Goal: Information Seeking & Learning: Learn about a topic

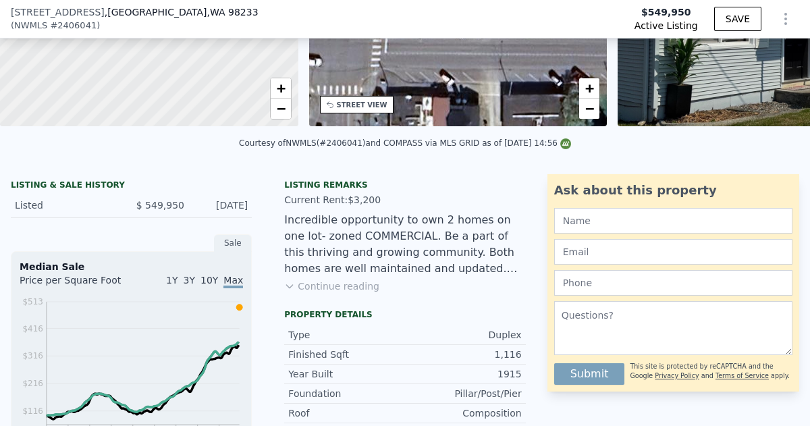
scroll to position [231, 0]
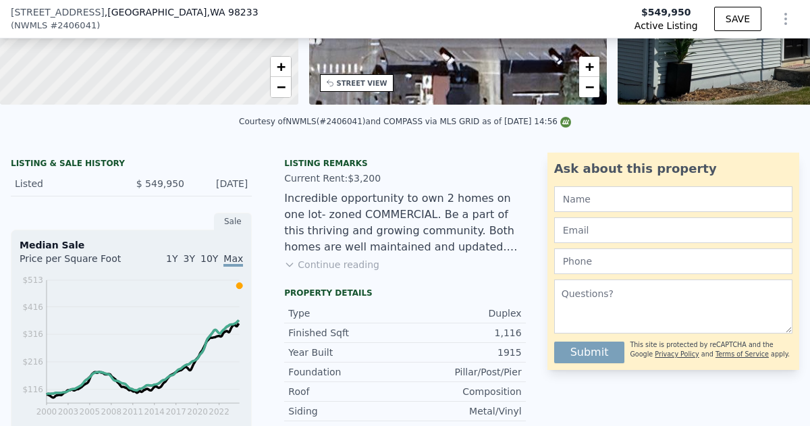
click at [329, 263] on button "Continue reading" at bounding box center [331, 265] width 95 height 14
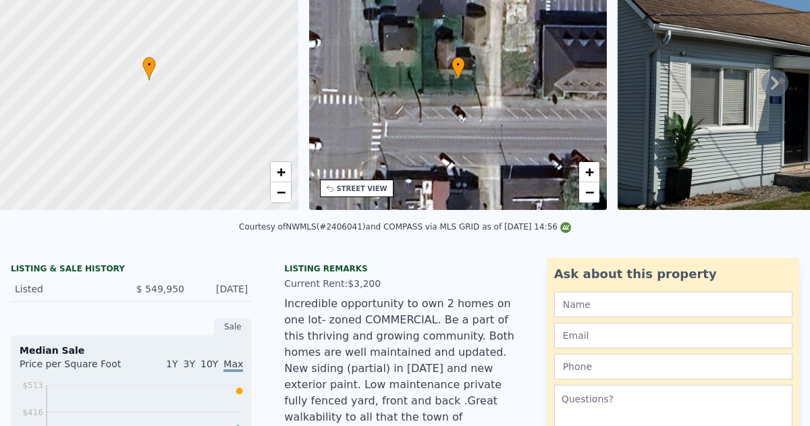
scroll to position [5, 0]
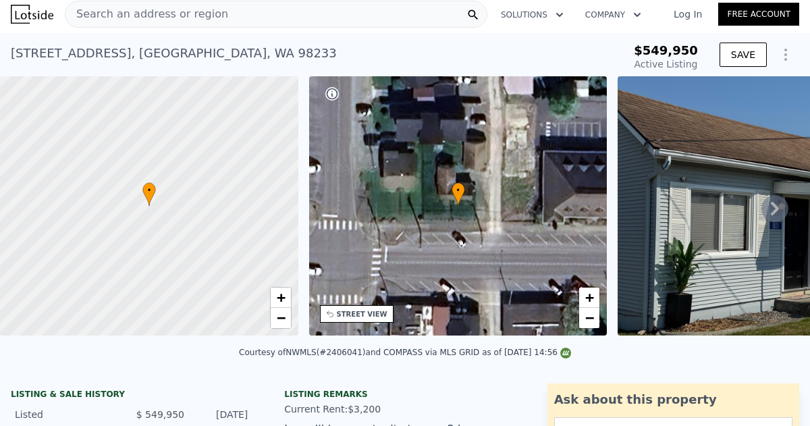
click at [692, 18] on link "Log In" at bounding box center [688, 14] width 61 height 14
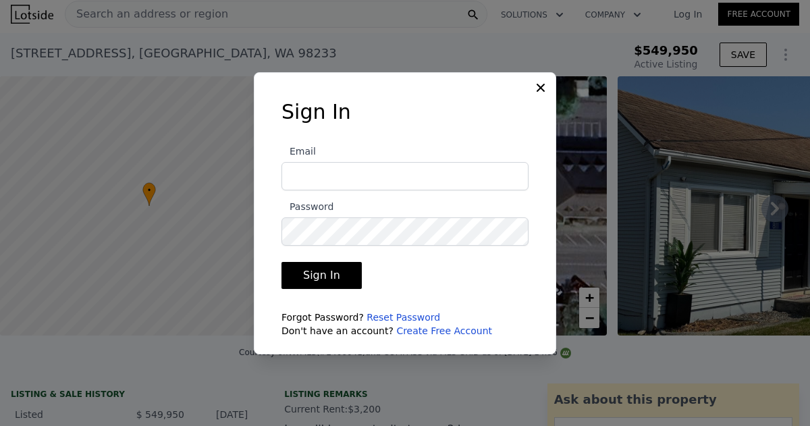
type input "[EMAIL_ADDRESS][DOMAIN_NAME]"
click at [313, 273] on button "Sign In" at bounding box center [322, 275] width 80 height 27
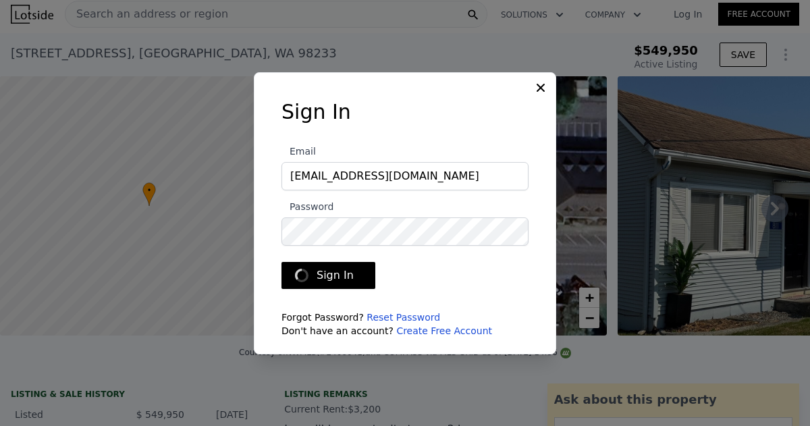
type input "$ 544,000"
type input "-$ 86,726"
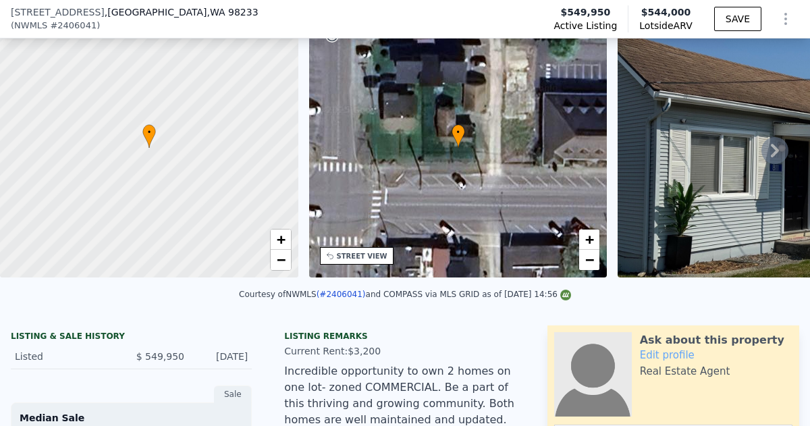
scroll to position [63, 0]
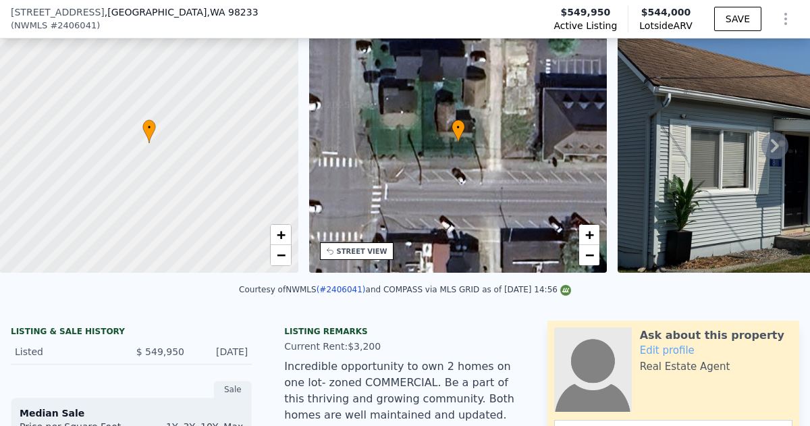
click at [775, 149] on icon at bounding box center [775, 146] width 8 height 14
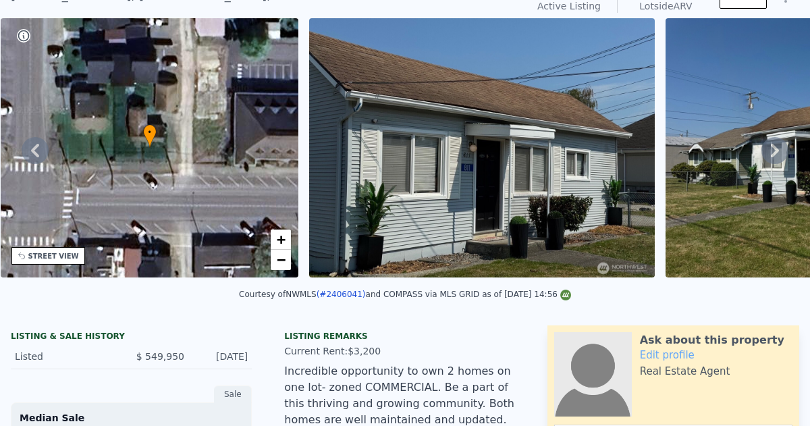
scroll to position [58, 0]
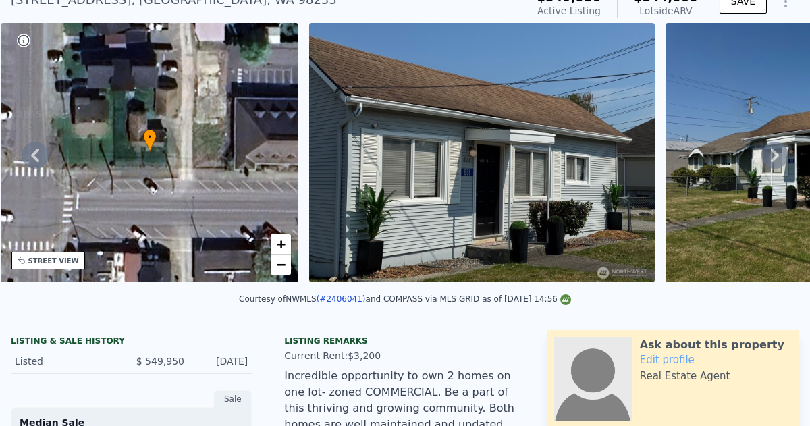
click at [773, 147] on icon at bounding box center [775, 155] width 27 height 27
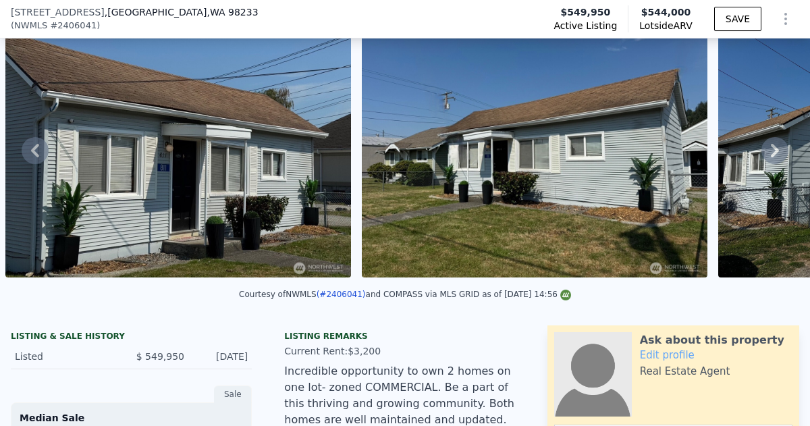
scroll to position [63, 0]
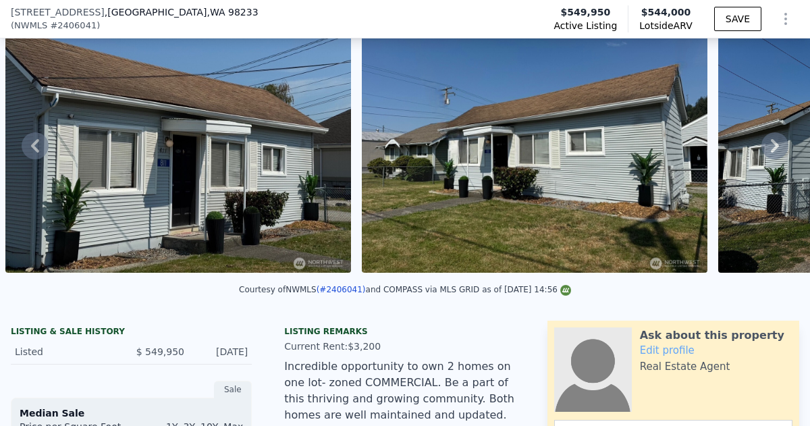
click at [773, 147] on icon at bounding box center [775, 145] width 27 height 27
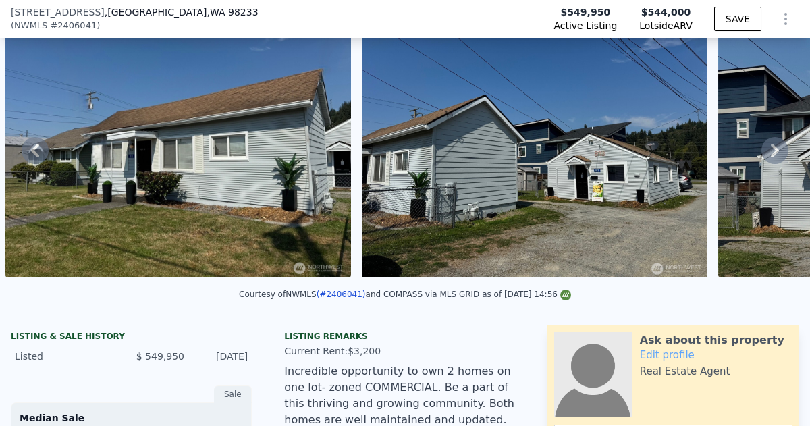
scroll to position [58, 0]
click at [774, 149] on icon at bounding box center [775, 150] width 27 height 27
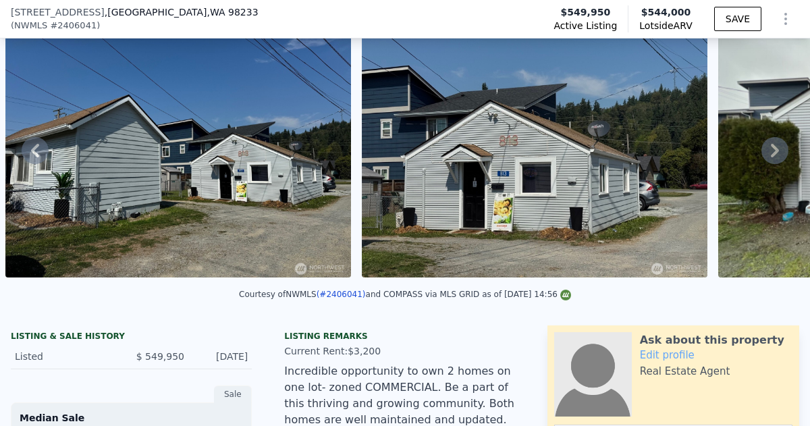
scroll to position [63, 0]
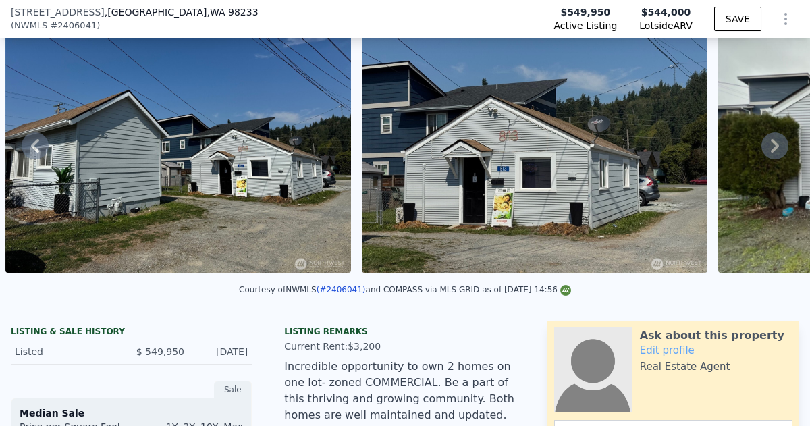
click at [775, 151] on icon at bounding box center [775, 146] width 8 height 14
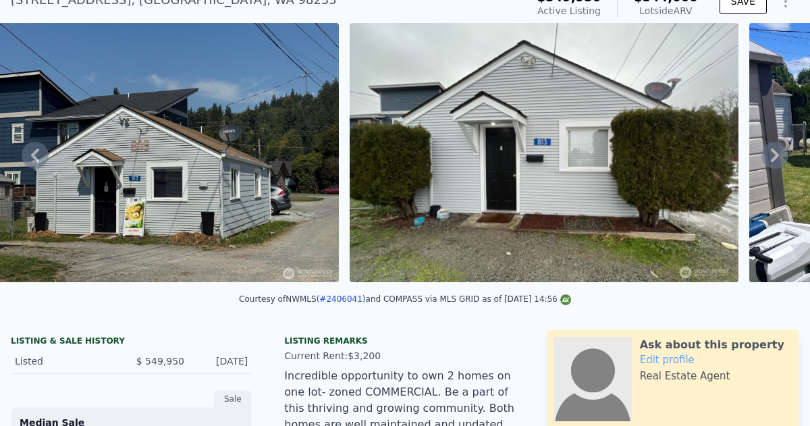
scroll to position [0, 0]
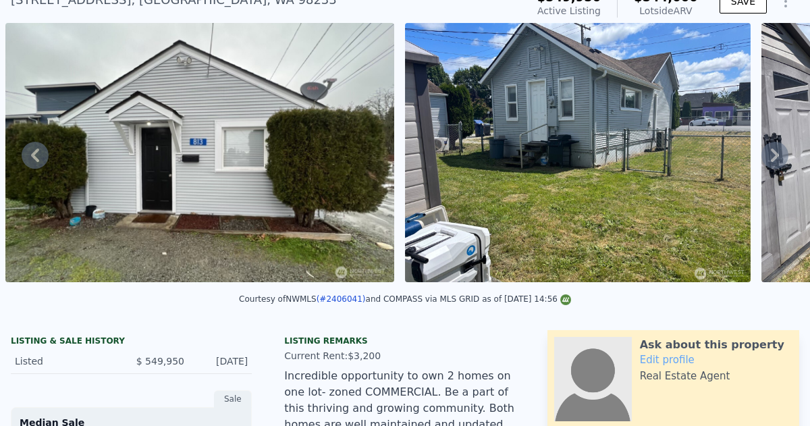
click at [775, 151] on icon at bounding box center [775, 156] width 8 height 14
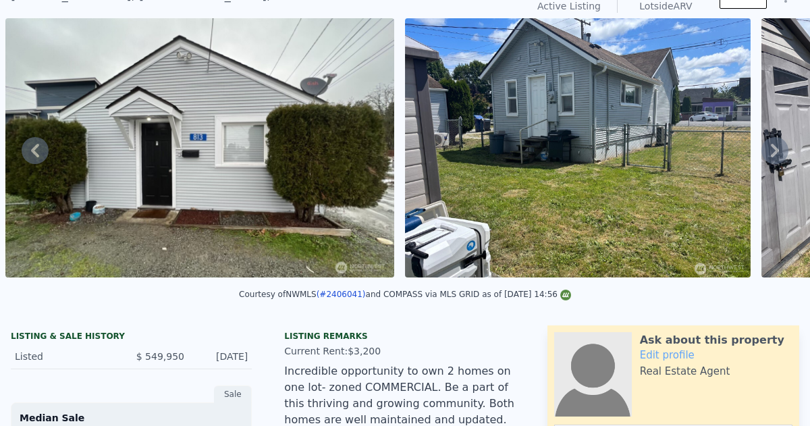
click at [775, 151] on icon at bounding box center [775, 151] width 8 height 14
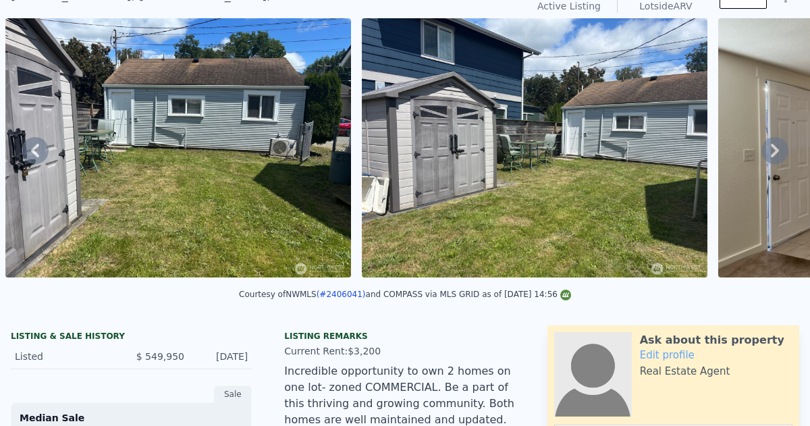
click at [775, 151] on icon at bounding box center [775, 151] width 8 height 14
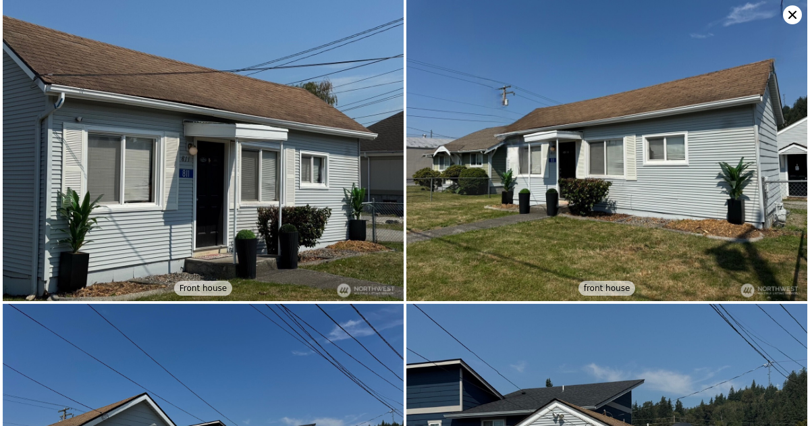
click at [769, 22] on img at bounding box center [607, 150] width 401 height 301
click at [791, 15] on icon at bounding box center [793, 15] width 8 height 8
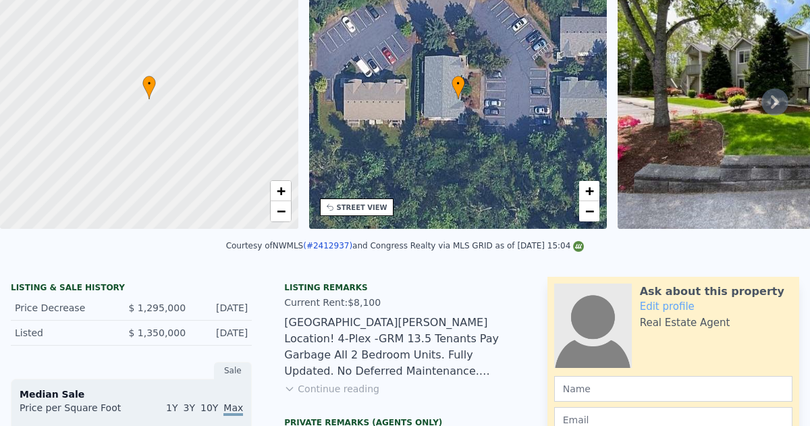
scroll to position [5, 0]
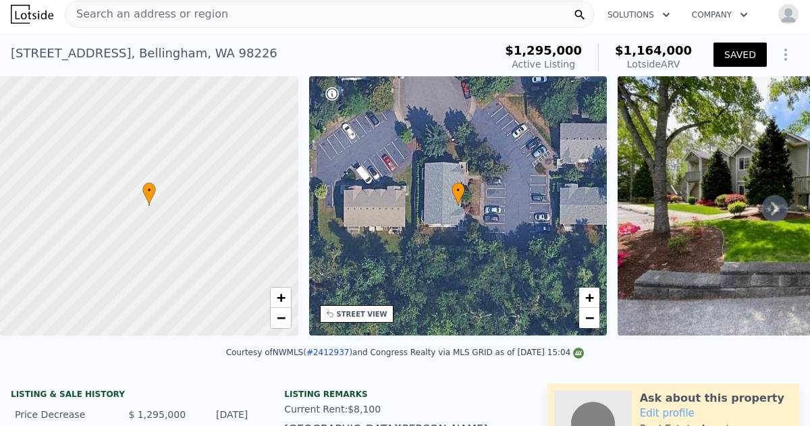
click at [773, 209] on icon at bounding box center [775, 208] width 27 height 27
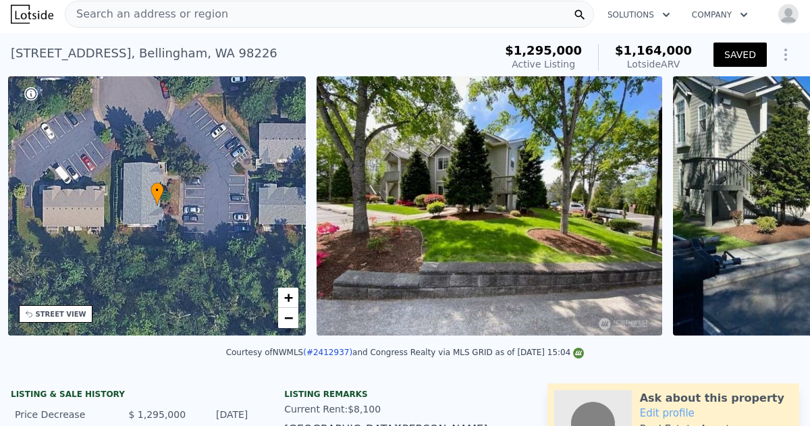
scroll to position [0, 314]
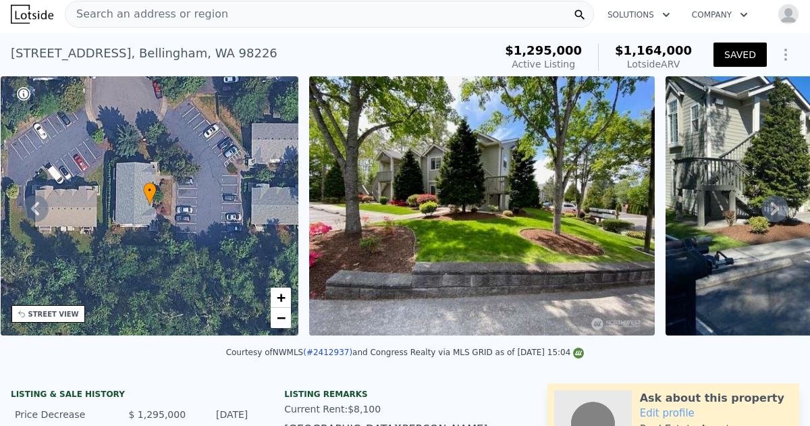
click at [776, 209] on icon at bounding box center [775, 209] width 8 height 14
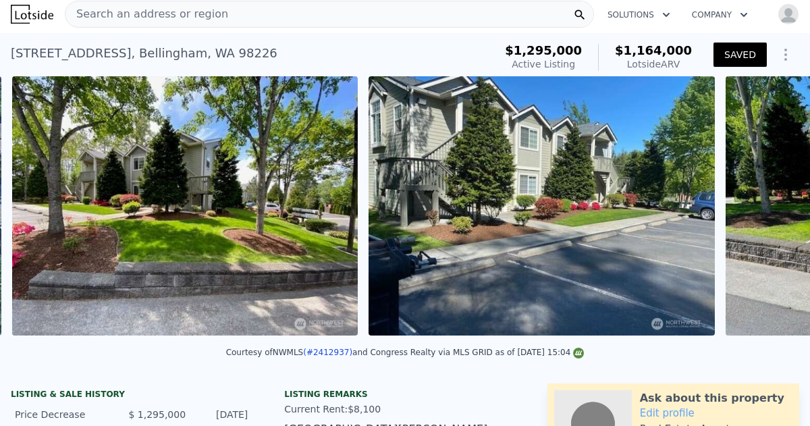
scroll to position [0, 618]
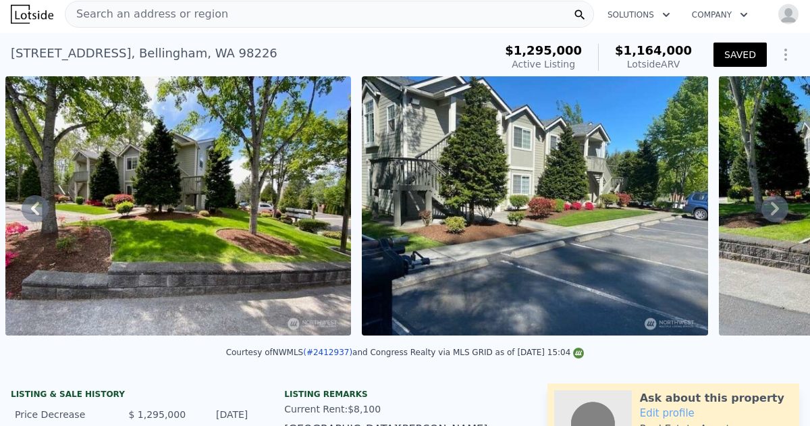
click at [776, 209] on icon at bounding box center [775, 209] width 8 height 14
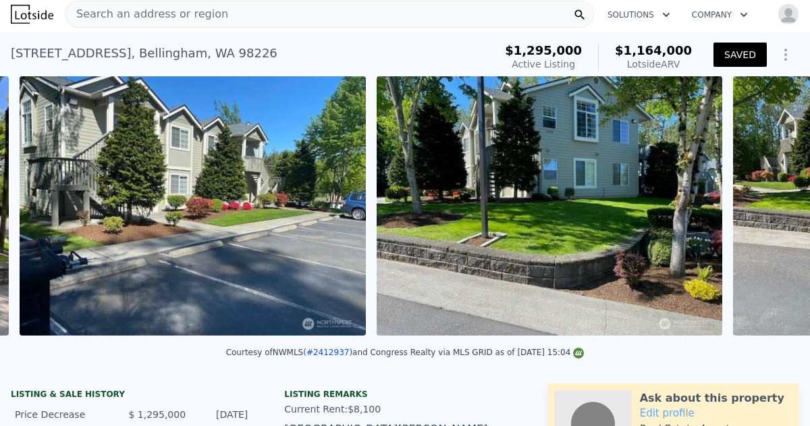
scroll to position [0, 974]
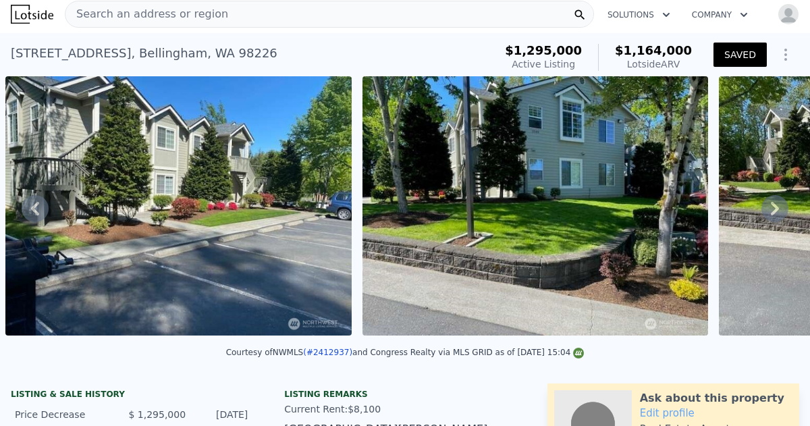
click at [776, 209] on icon at bounding box center [775, 209] width 8 height 14
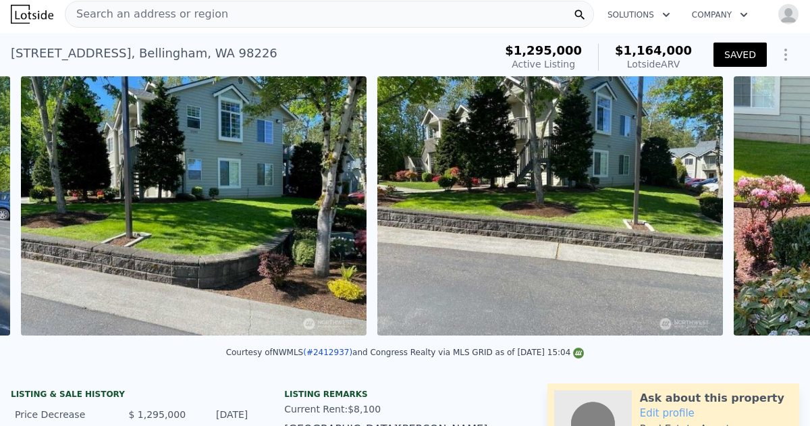
scroll to position [0, 1331]
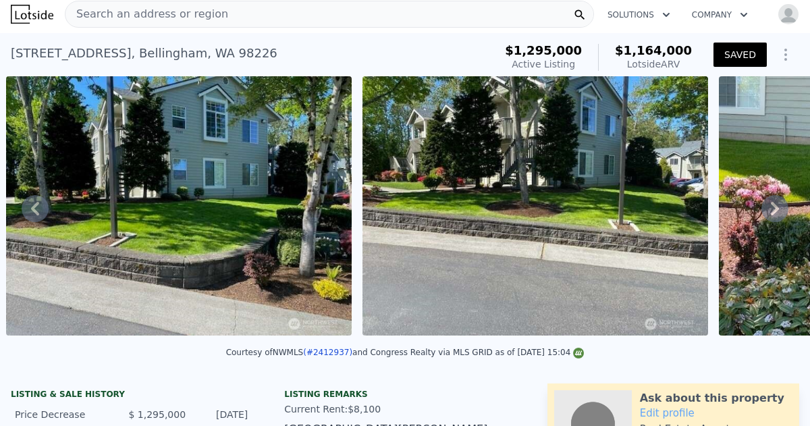
click at [776, 209] on icon at bounding box center [775, 209] width 8 height 14
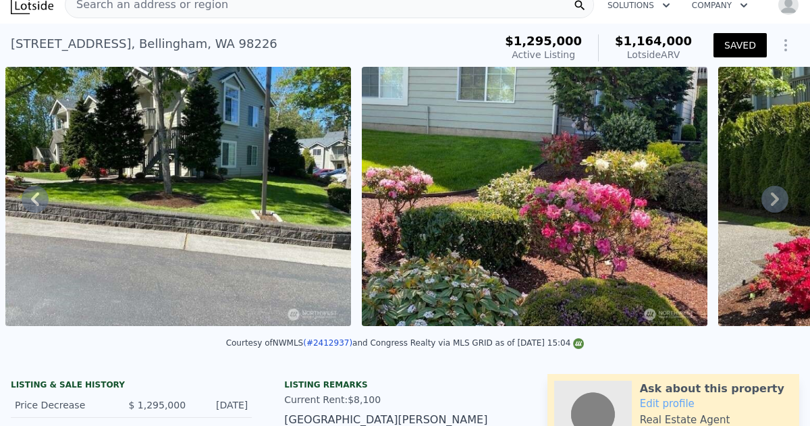
scroll to position [17, 0]
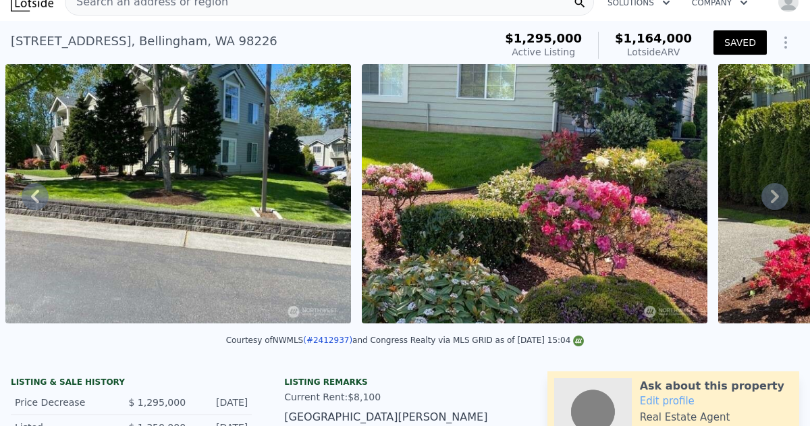
click at [771, 197] on icon at bounding box center [775, 196] width 27 height 27
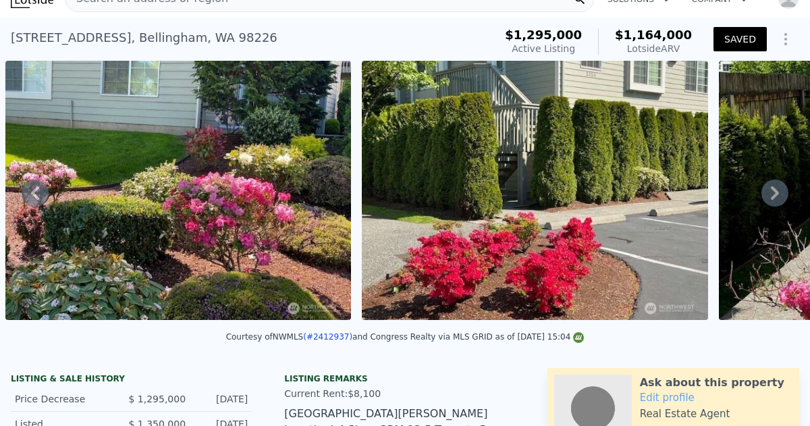
scroll to position [11, 0]
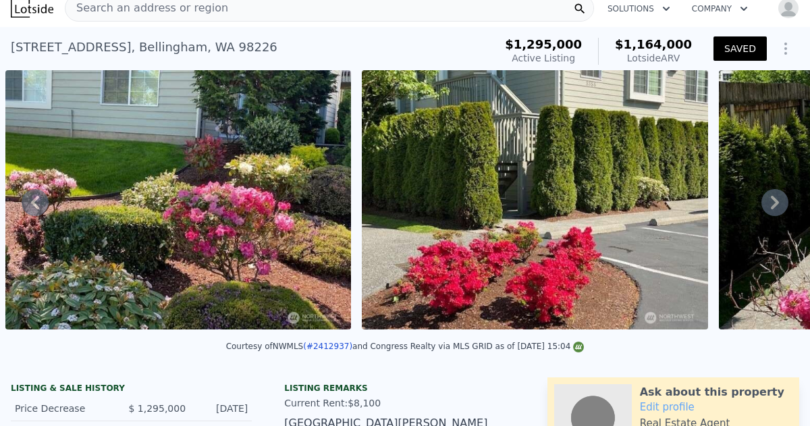
click at [771, 197] on icon at bounding box center [775, 203] width 8 height 14
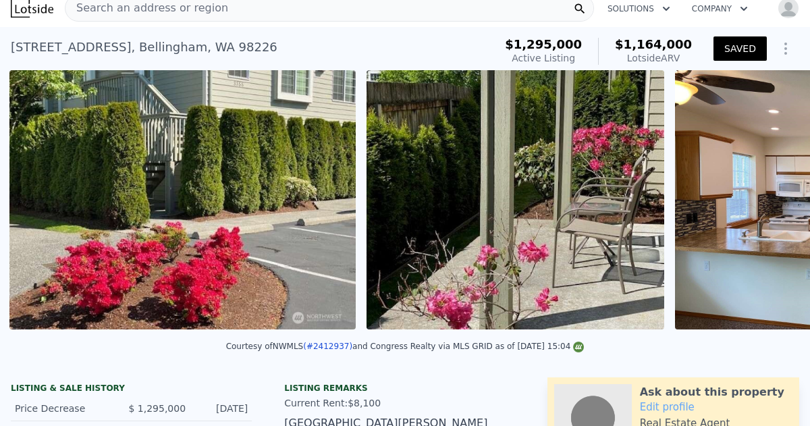
scroll to position [0, 2401]
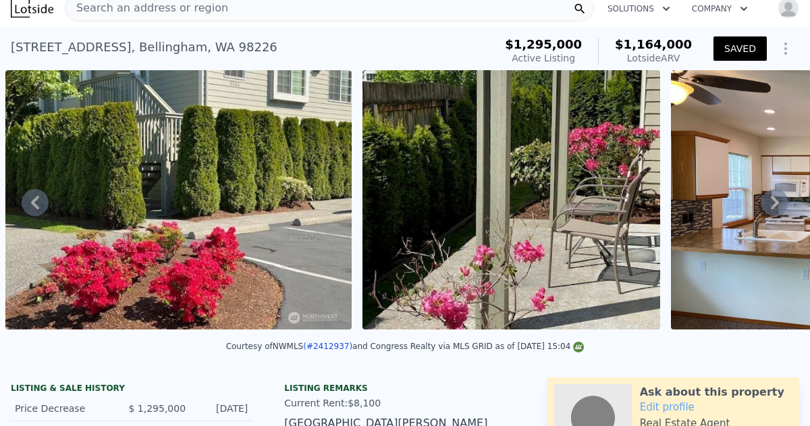
click at [771, 197] on icon at bounding box center [775, 203] width 8 height 14
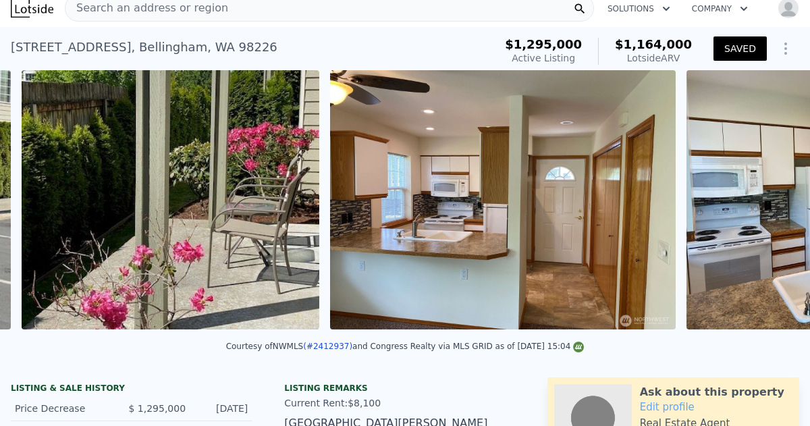
scroll to position [0, 2758]
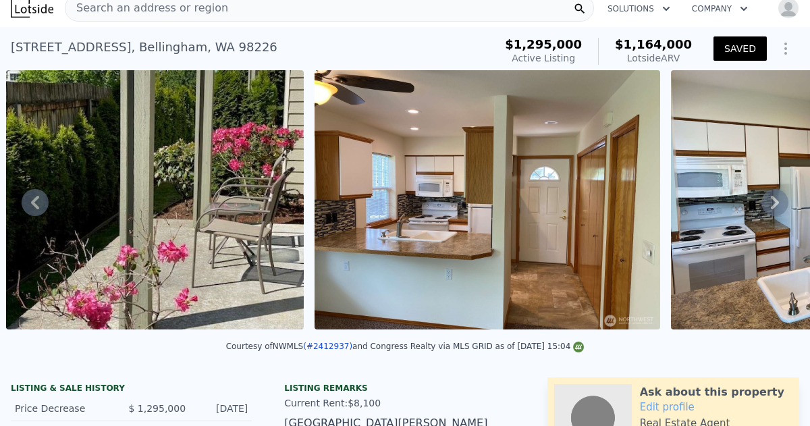
click at [779, 197] on icon at bounding box center [775, 202] width 27 height 27
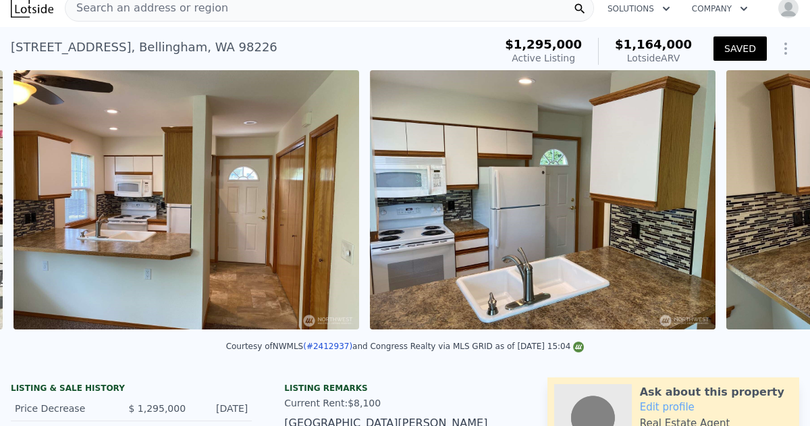
scroll to position [0, 3067]
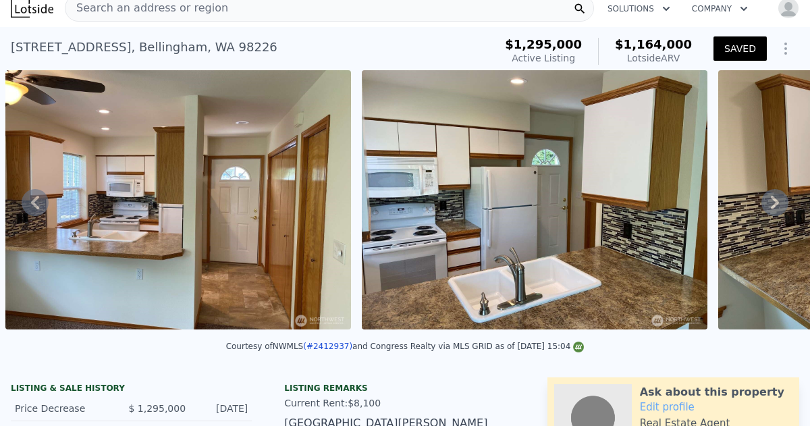
click at [779, 197] on icon at bounding box center [775, 202] width 27 height 27
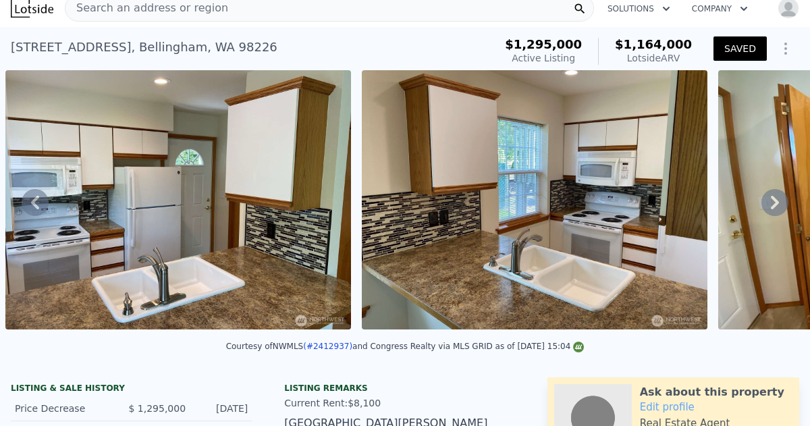
click at [779, 197] on icon at bounding box center [775, 202] width 27 height 27
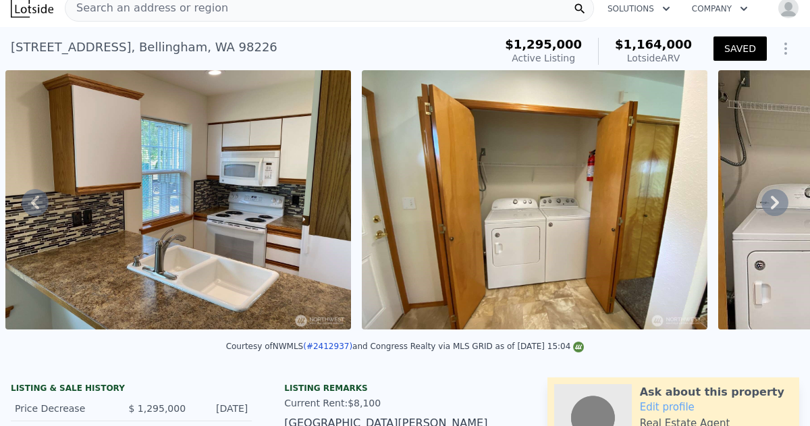
click at [779, 197] on icon at bounding box center [775, 202] width 27 height 27
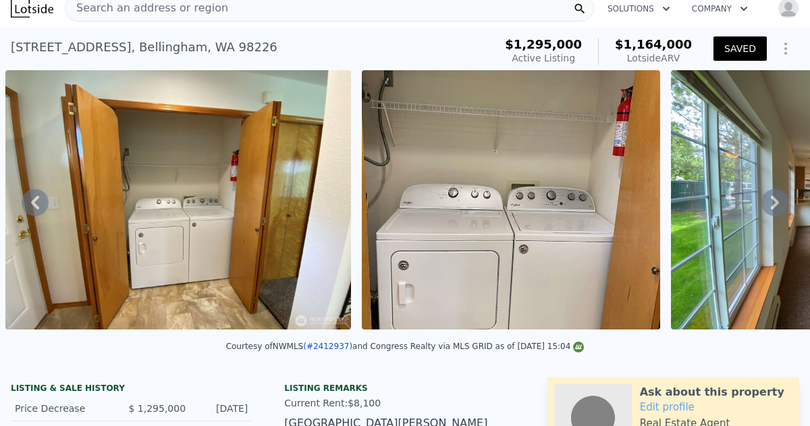
click at [779, 197] on icon at bounding box center [775, 202] width 27 height 27
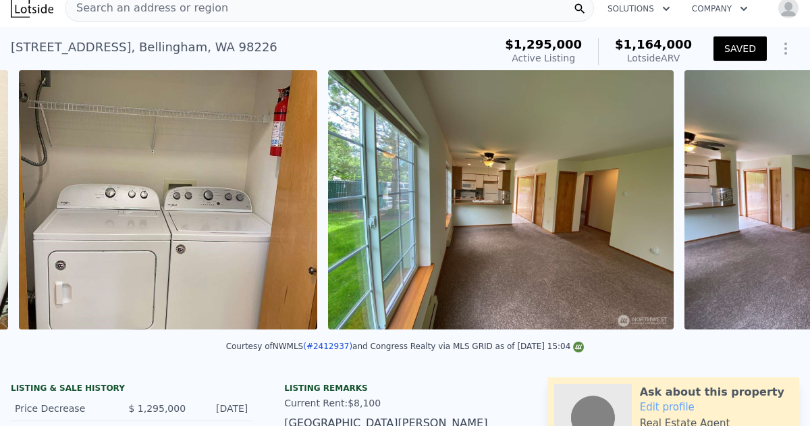
scroll to position [0, 4494]
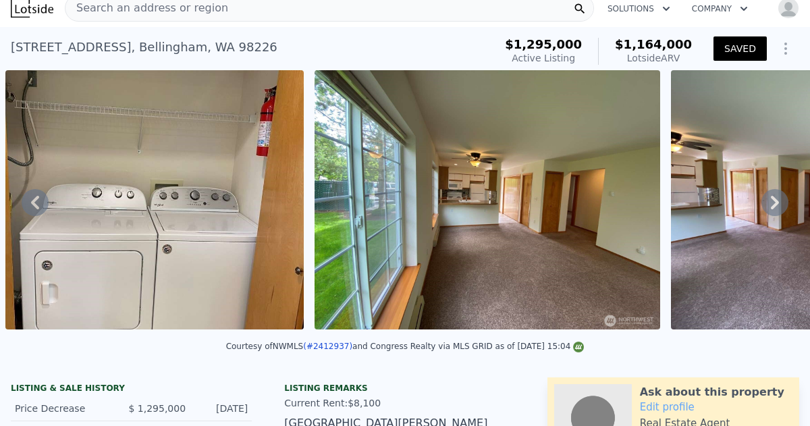
click at [779, 197] on icon at bounding box center [775, 202] width 27 height 27
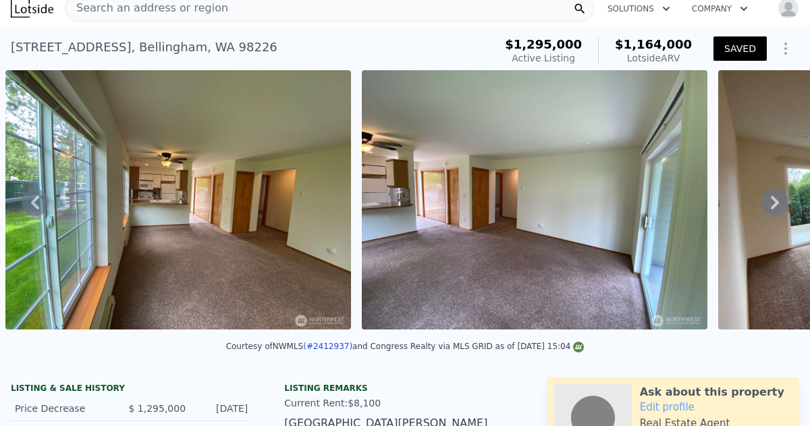
click at [779, 197] on icon at bounding box center [775, 202] width 27 height 27
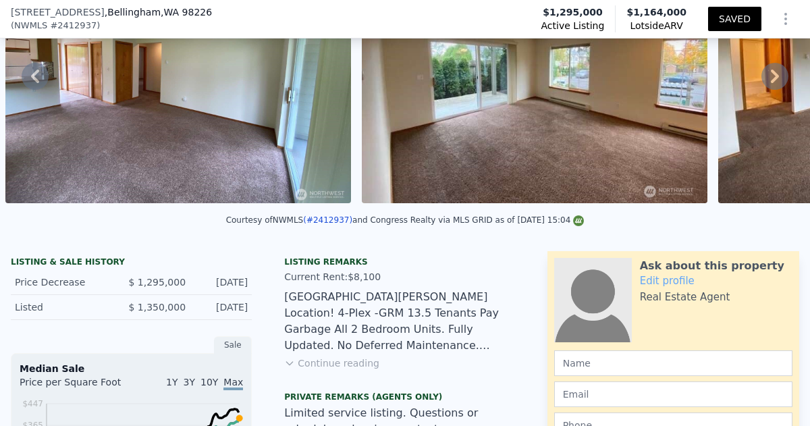
scroll to position [153, 0]
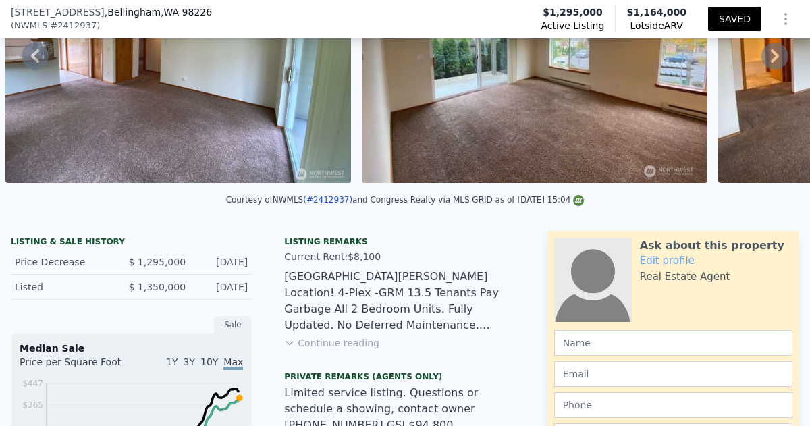
click at [344, 342] on button "Continue reading" at bounding box center [331, 343] width 95 height 14
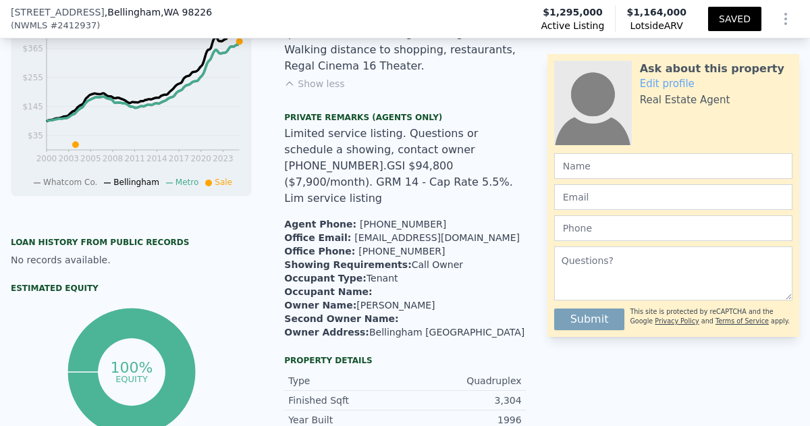
scroll to position [5, 0]
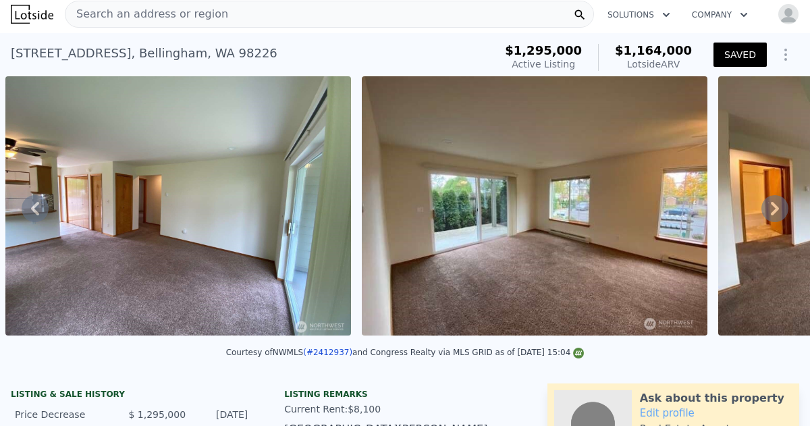
click at [771, 207] on icon at bounding box center [775, 208] width 27 height 27
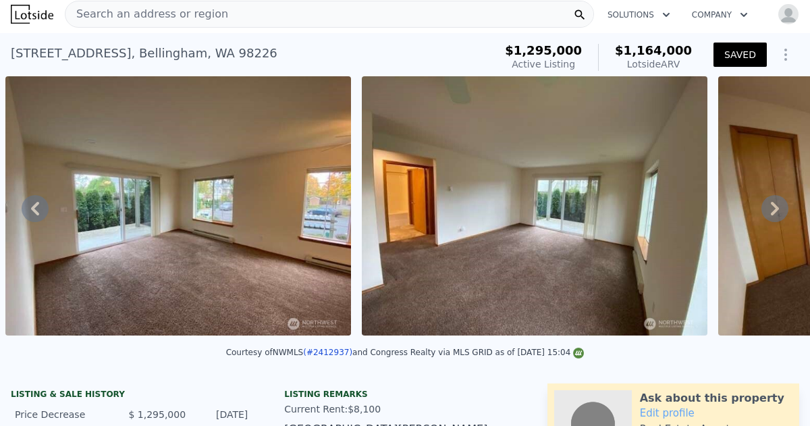
click at [771, 207] on icon at bounding box center [775, 208] width 27 height 27
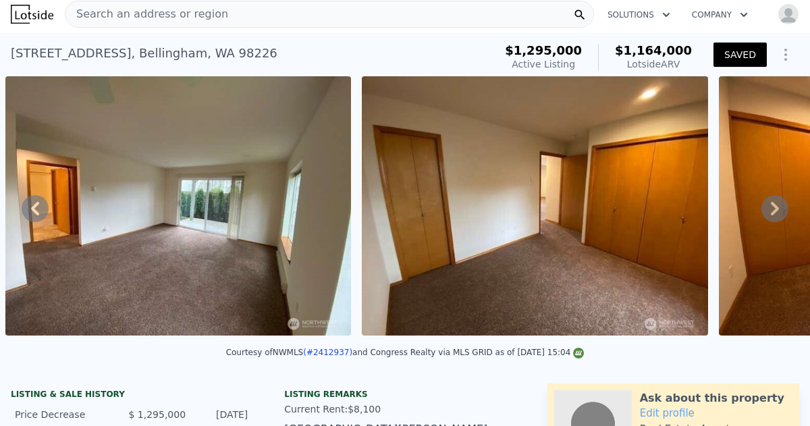
click at [771, 207] on icon at bounding box center [775, 208] width 27 height 27
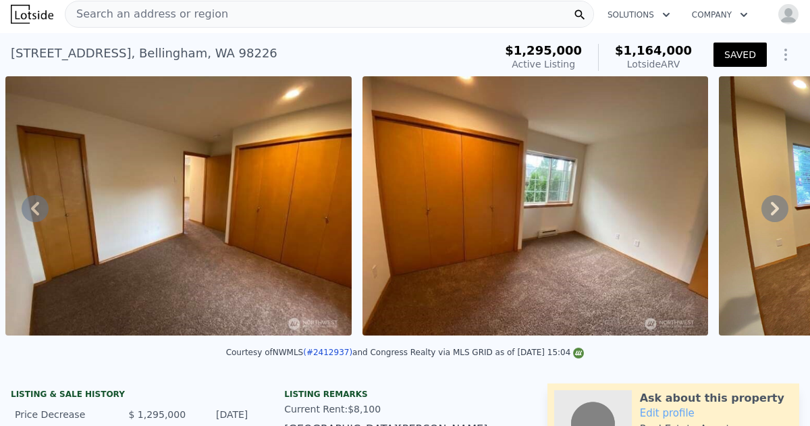
click at [771, 207] on icon at bounding box center [775, 208] width 27 height 27
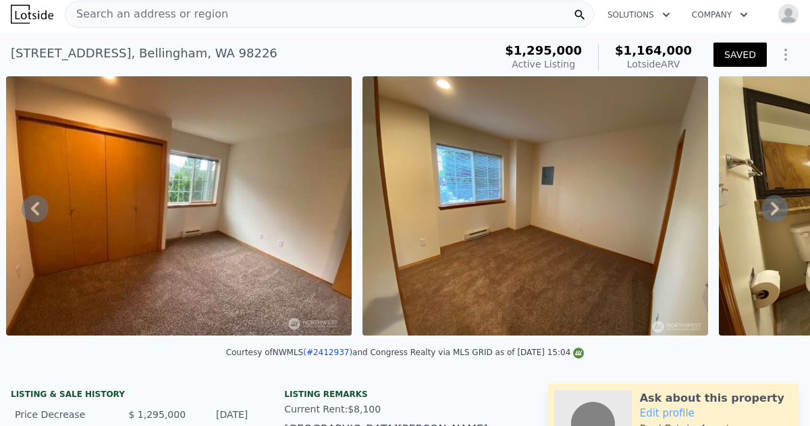
click at [771, 207] on icon at bounding box center [775, 208] width 27 height 27
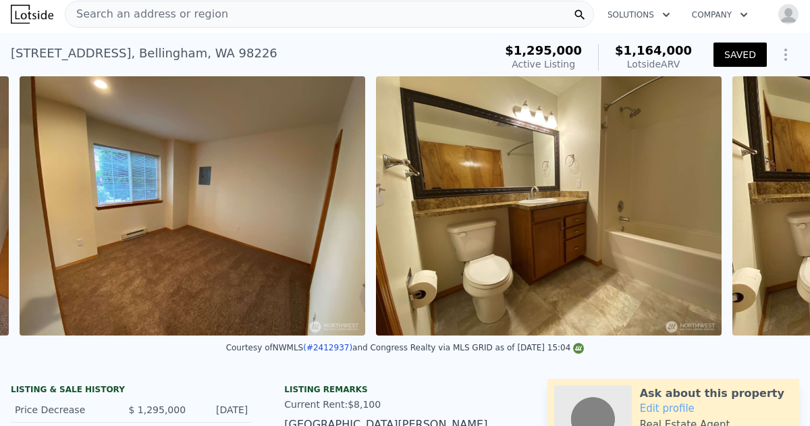
scroll to position [0, 6943]
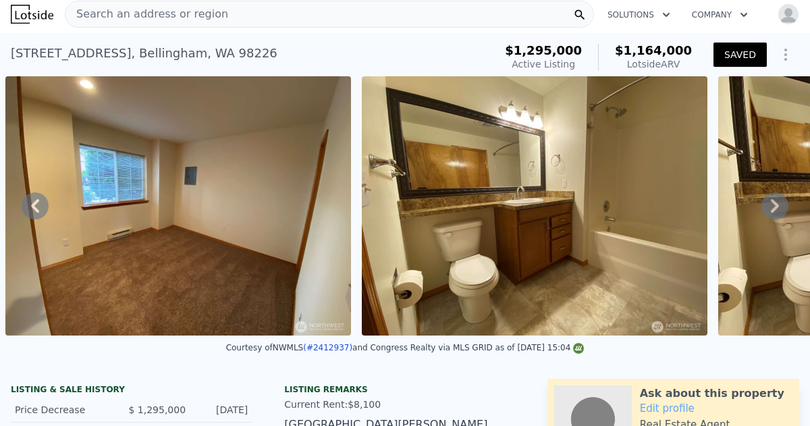
click at [771, 207] on icon at bounding box center [775, 205] width 27 height 27
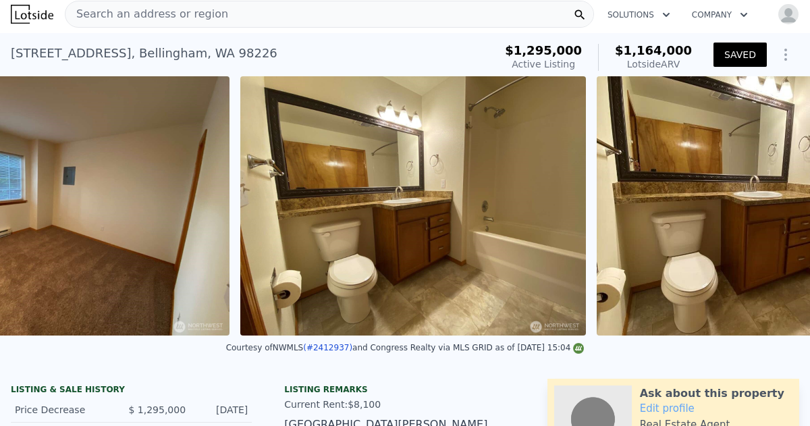
scroll to position [0, 7154]
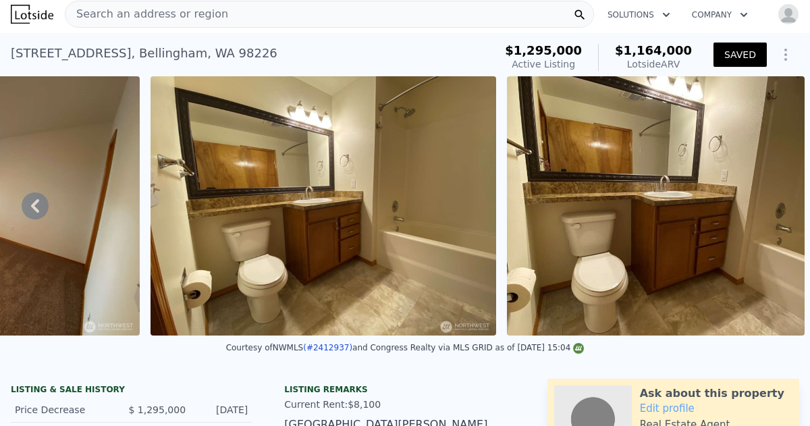
click at [771, 207] on img at bounding box center [656, 205] width 298 height 259
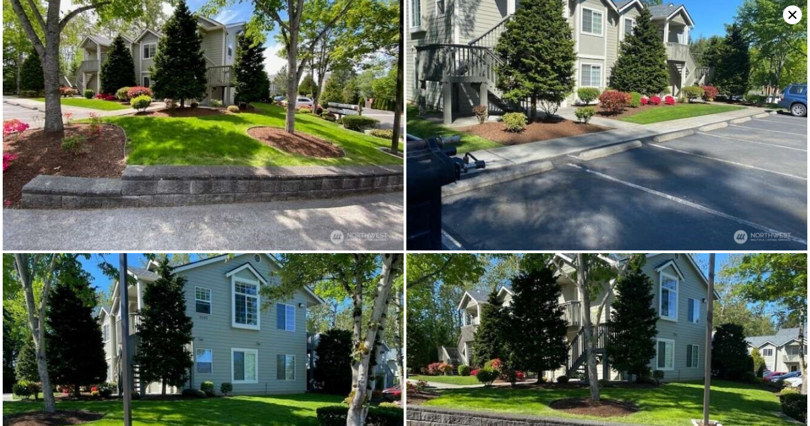
scroll to position [0, 0]
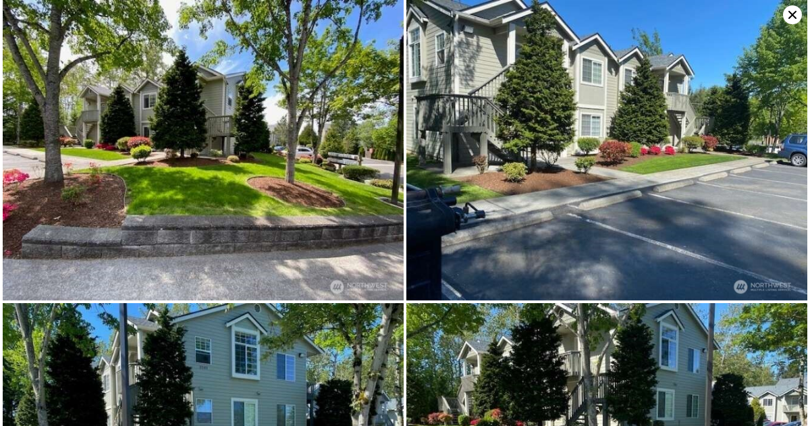
click at [796, 11] on icon at bounding box center [793, 15] width 8 height 8
